Goal: Transaction & Acquisition: Purchase product/service

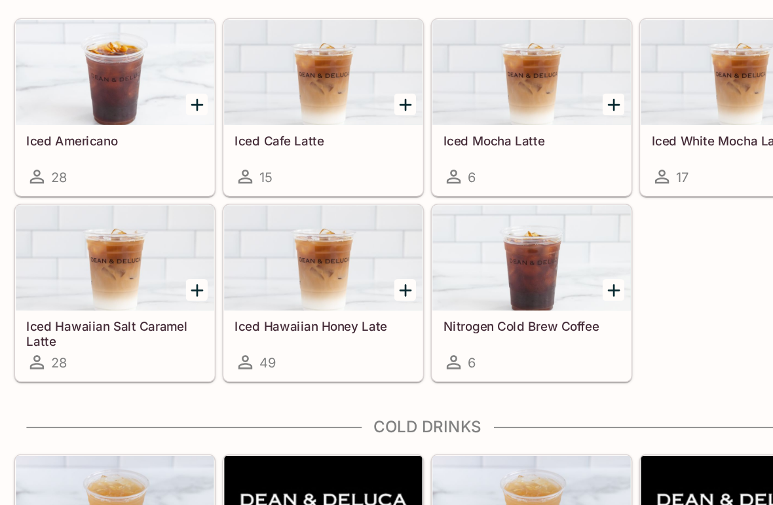
scroll to position [1915, 0]
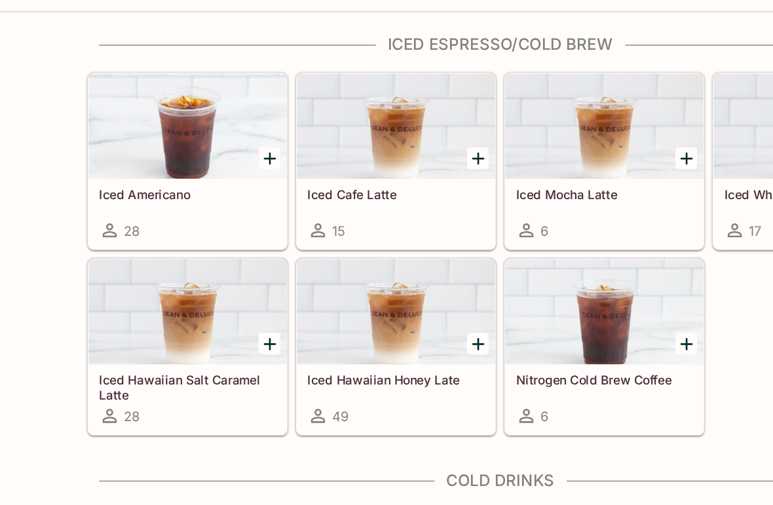
click at [450, 134] on div at bounding box center [465, 173] width 148 height 79
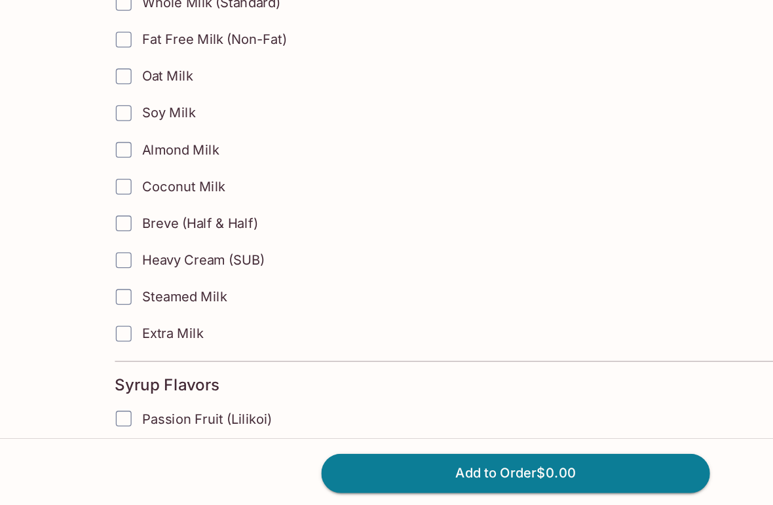
scroll to position [596, 0]
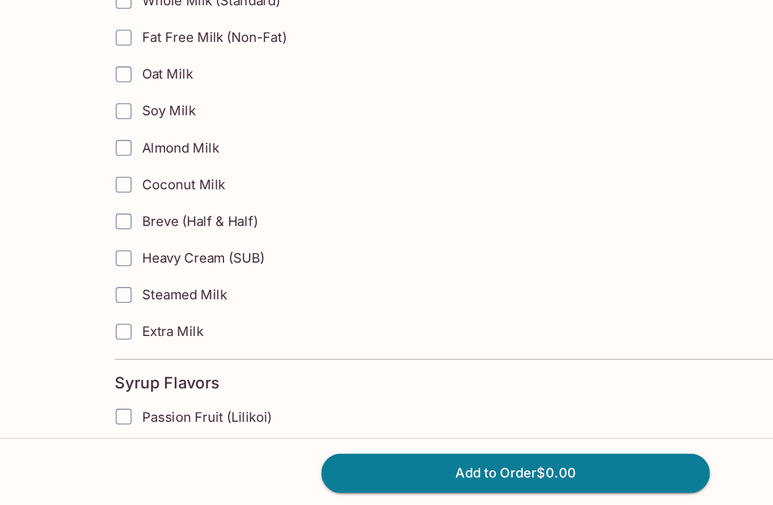
click at [149, 257] on span "Coconut Milk" at bounding box center [138, 263] width 62 height 12
click at [106, 250] on input "Coconut Milk" at bounding box center [93, 263] width 26 height 26
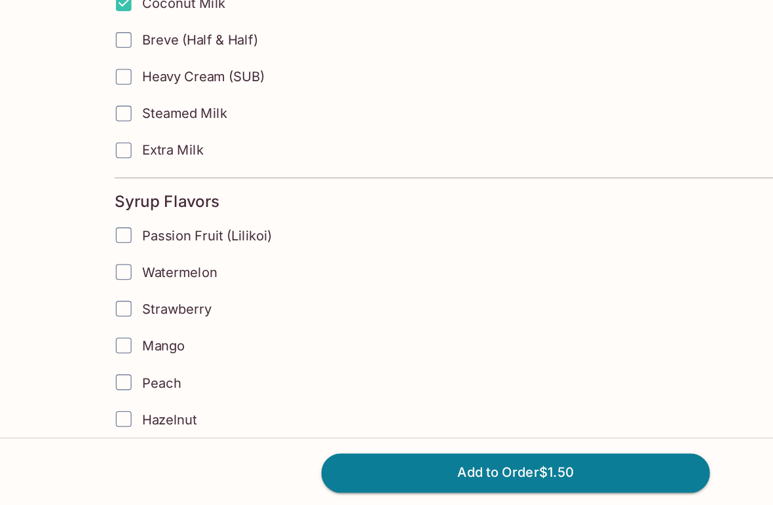
scroll to position [731, 0]
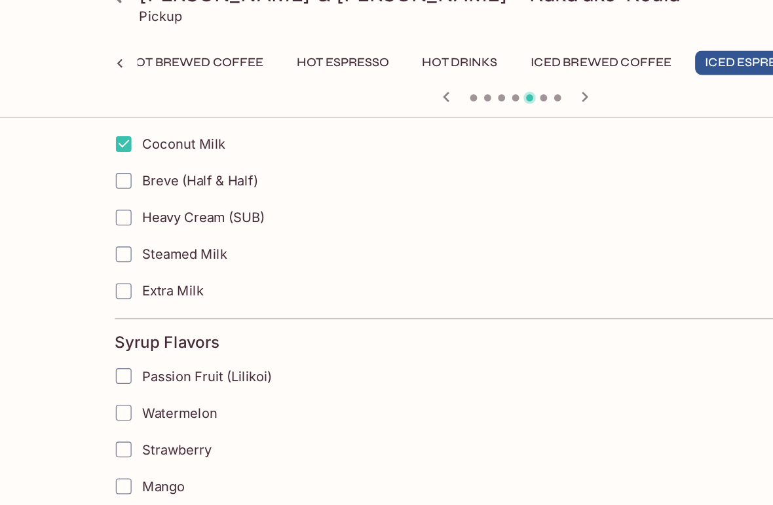
click at [105, 115] on input "Coconut Milk" at bounding box center [93, 128] width 26 height 26
checkbox input "false"
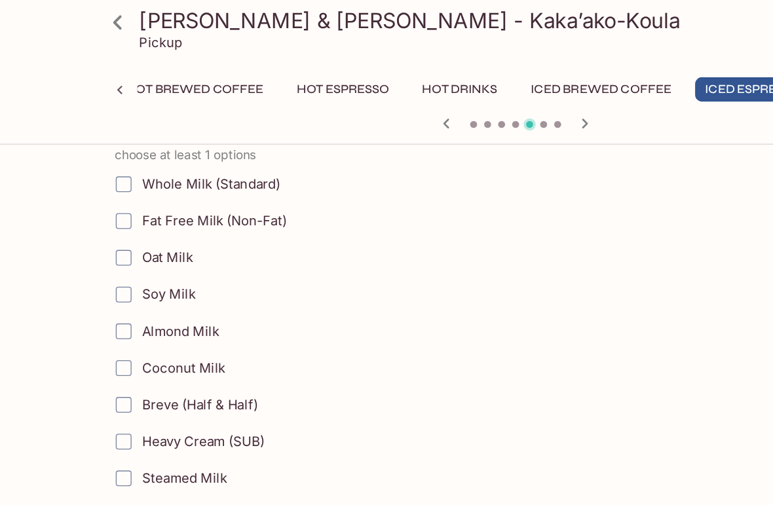
scroll to position [581, 0]
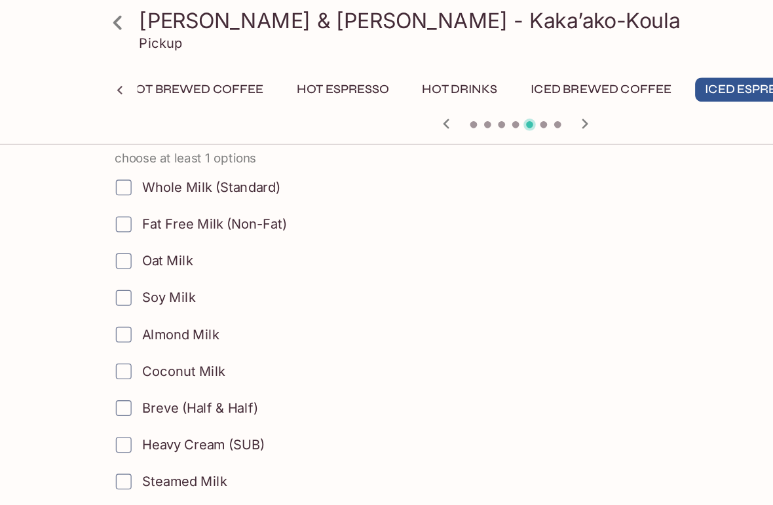
click at [134, 193] on span "Oat Milk" at bounding box center [126, 195] width 38 height 12
click at [106, 193] on input "Oat Milk" at bounding box center [93, 195] width 26 height 26
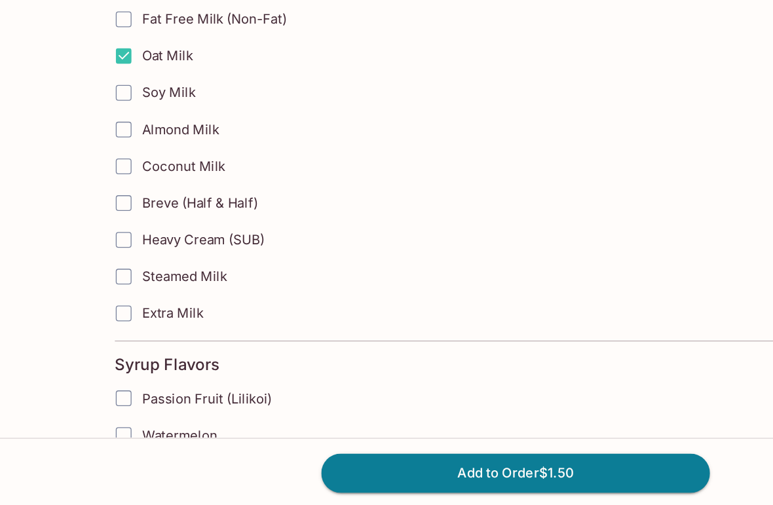
scroll to position [610, 0]
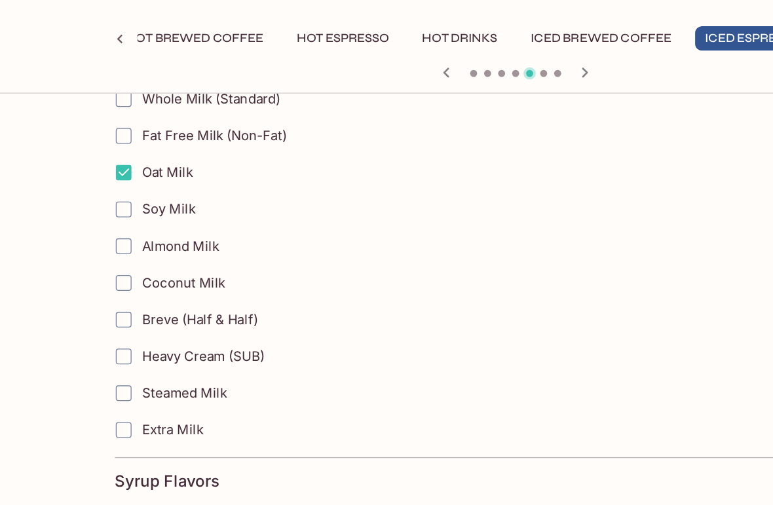
click at [100, 154] on input "Oat Milk" at bounding box center [93, 167] width 26 height 26
checkbox input "false"
click at [187, 133] on span "Fat Free Milk (Non-Fat)" at bounding box center [161, 139] width 108 height 12
click at [106, 127] on input "Fat Free Milk (Non-Fat)" at bounding box center [93, 140] width 26 height 26
checkbox input "true"
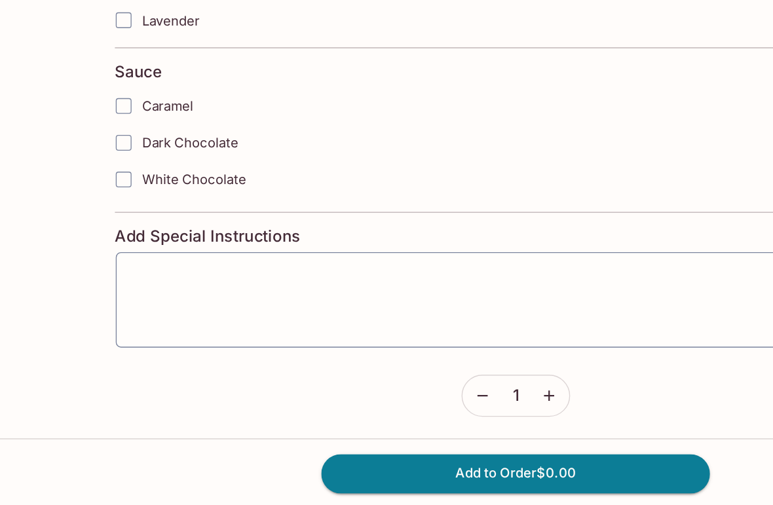
scroll to position [1281, 0]
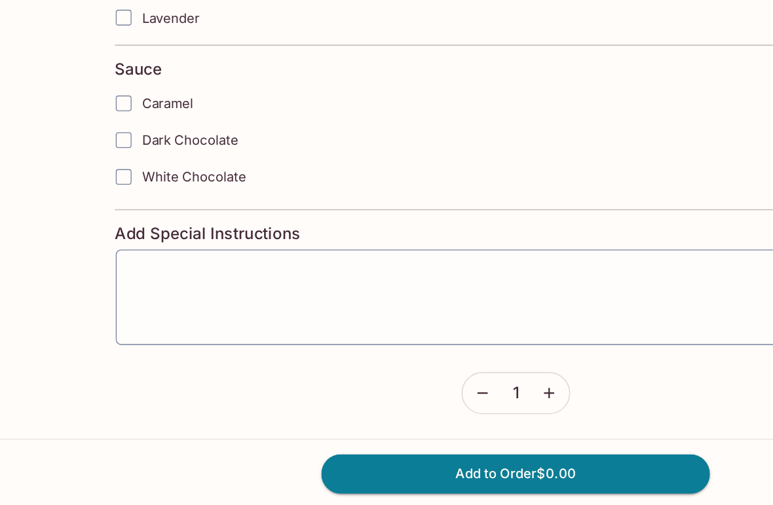
click at [165, 223] on span "Dark Chocolate" at bounding box center [143, 229] width 72 height 12
click at [106, 216] on input "Dark Chocolate" at bounding box center [93, 229] width 26 height 26
click at [168, 223] on span "Dark Chocolate" at bounding box center [143, 229] width 72 height 12
click at [106, 216] on input "Dark Chocolate" at bounding box center [93, 229] width 26 height 26
checkbox input "false"
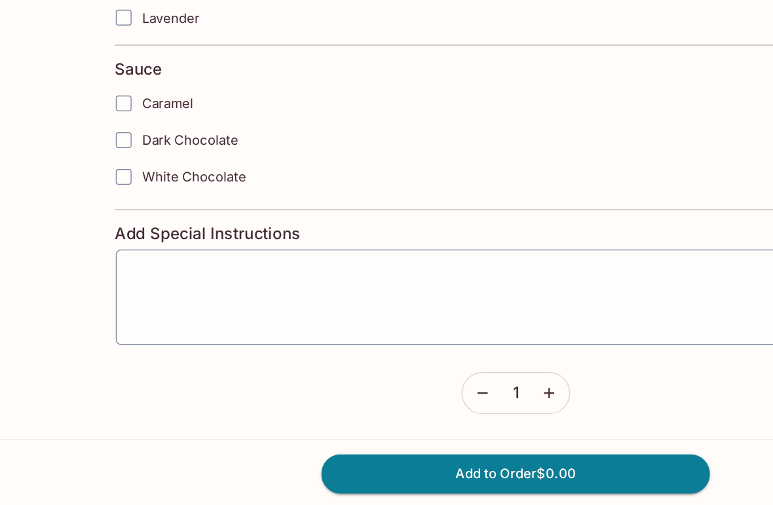
click at [163, 250] on span "White Chocolate" at bounding box center [146, 256] width 78 height 12
click at [106, 244] on input "White Chocolate" at bounding box center [93, 257] width 26 height 26
click at [166, 250] on span "White Chocolate" at bounding box center [146, 256] width 78 height 12
click at [106, 244] on input "White Chocolate" at bounding box center [93, 257] width 26 height 26
checkbox input "false"
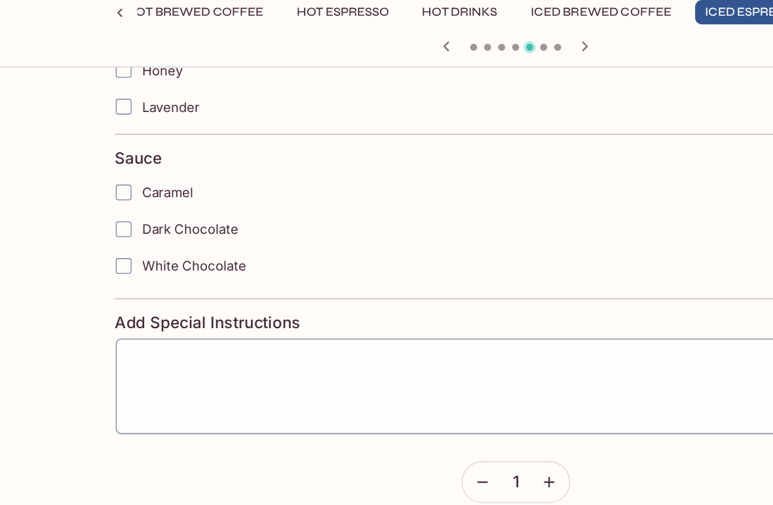
click at [150, 124] on label "Lavender" at bounding box center [305, 138] width 452 height 28
click at [106, 125] on input "Lavender" at bounding box center [93, 138] width 26 height 26
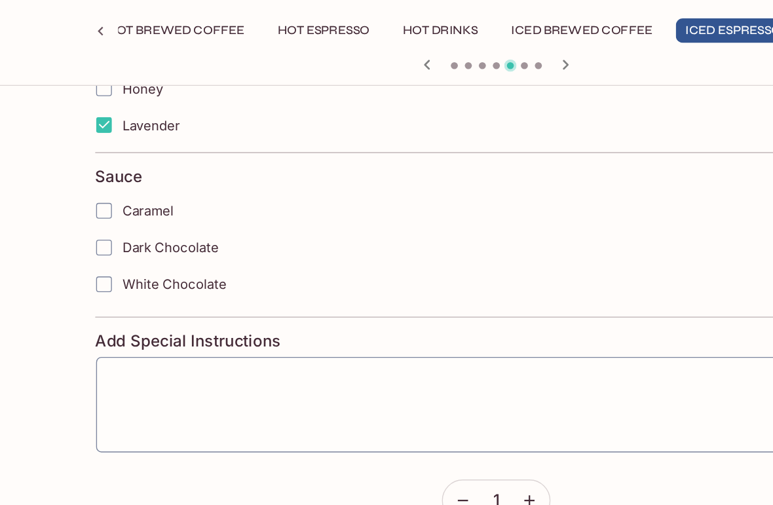
click at [124, 132] on span "Lavender" at bounding box center [128, 138] width 43 height 12
click at [106, 125] on input "Lavender" at bounding box center [93, 138] width 26 height 26
checkbox input "false"
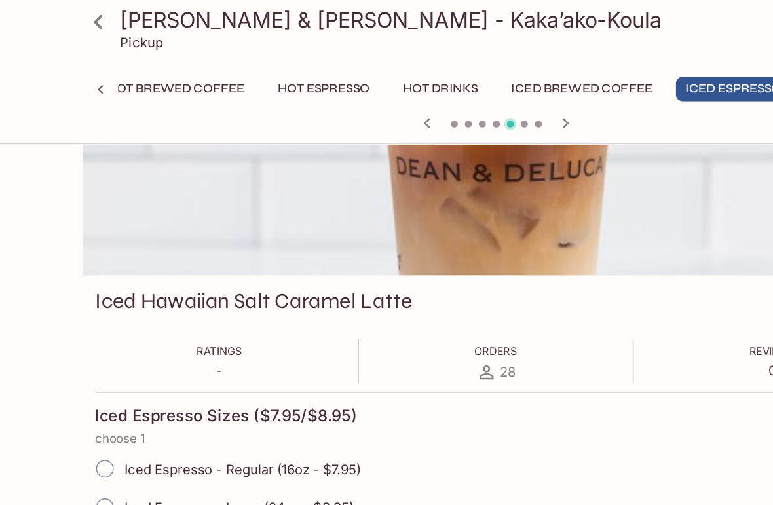
scroll to position [36, 0]
